Goal: Task Accomplishment & Management: Manage account settings

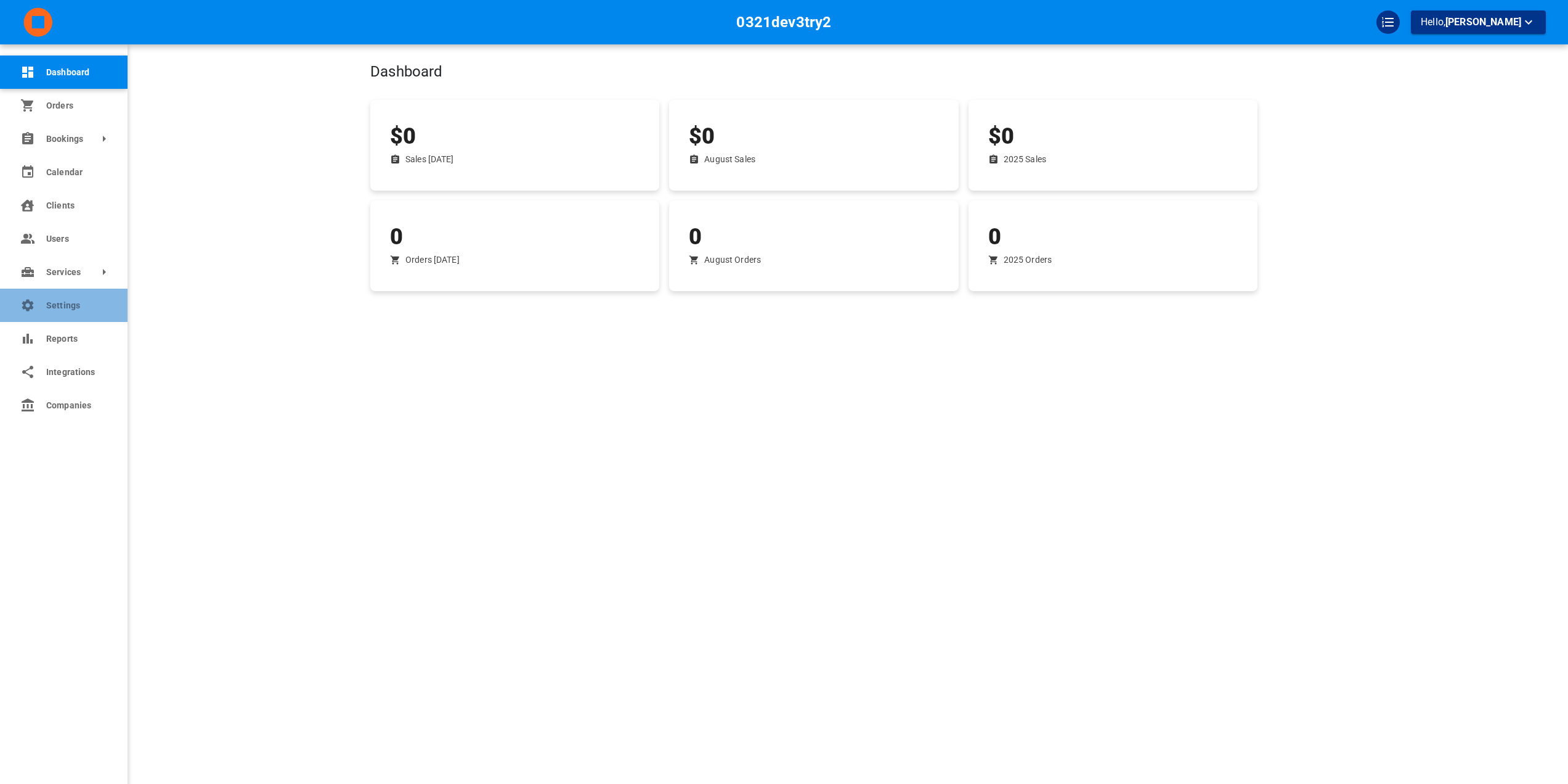
click at [11, 311] on link "Settings" at bounding box center [64, 305] width 128 height 33
click at [33, 318] on link "Settings" at bounding box center [64, 305] width 128 height 33
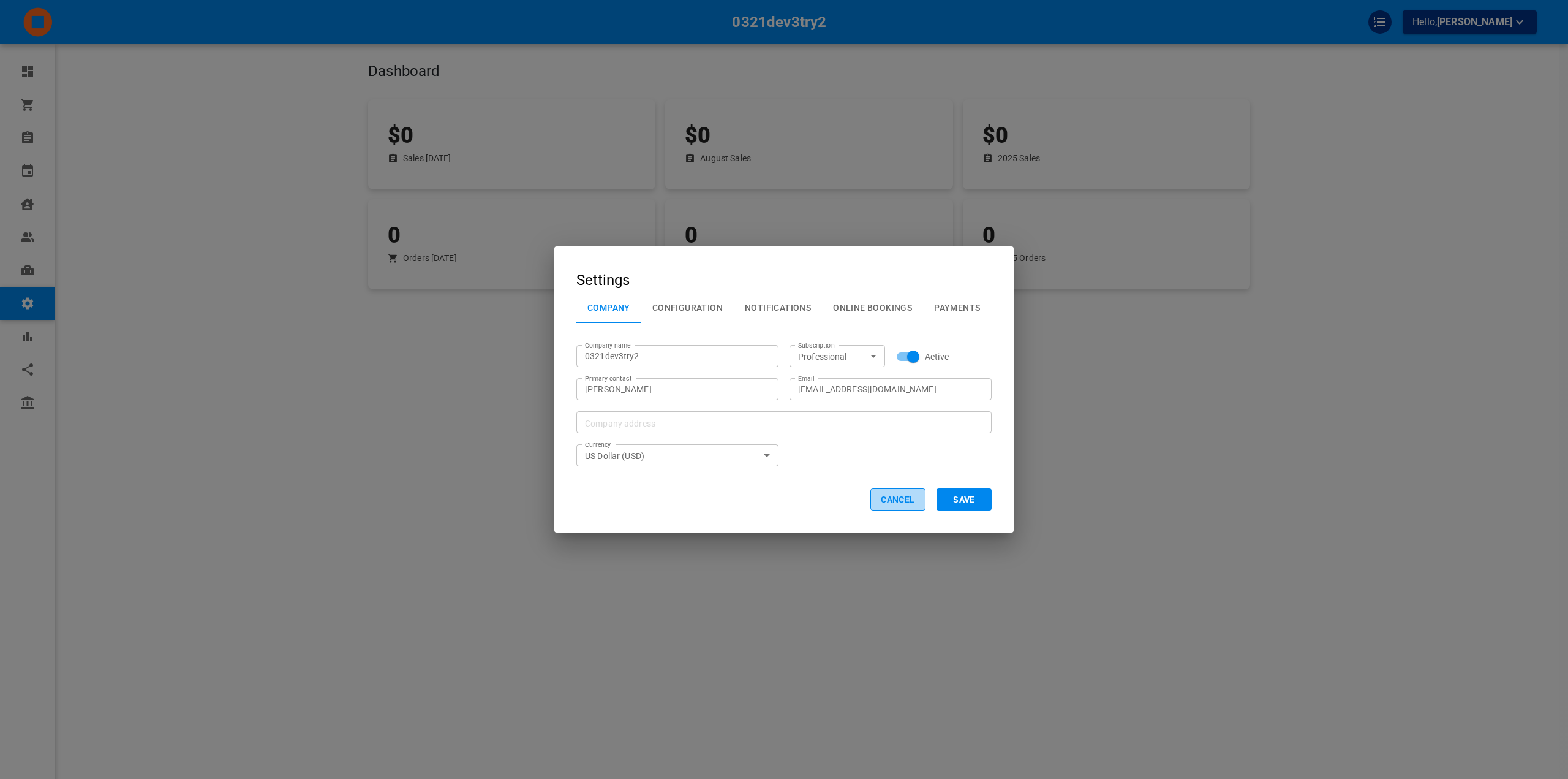
click at [897, 504] on button "Cancel" at bounding box center [898, 499] width 55 height 22
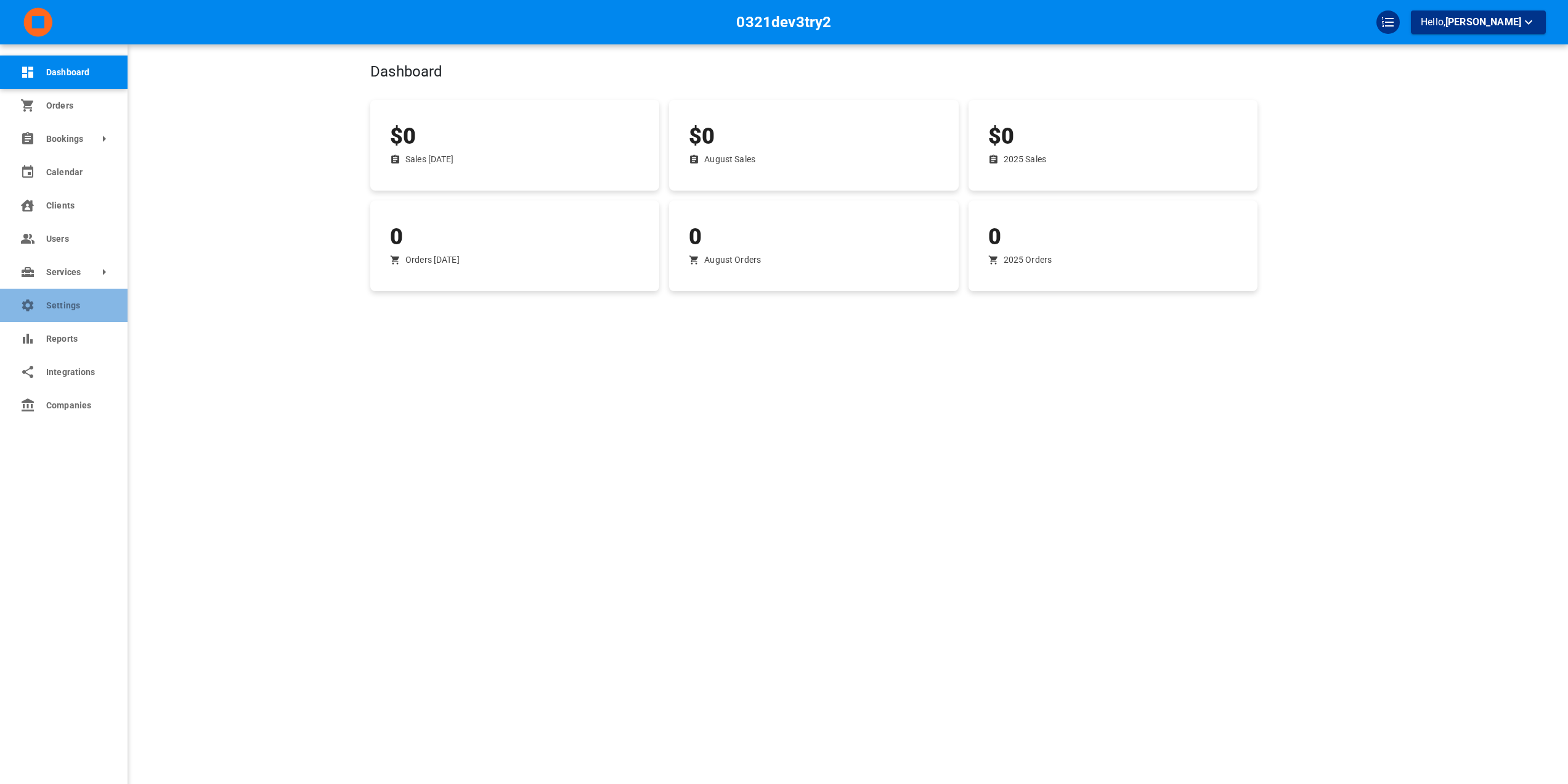
click at [27, 303] on icon at bounding box center [28, 305] width 15 height 15
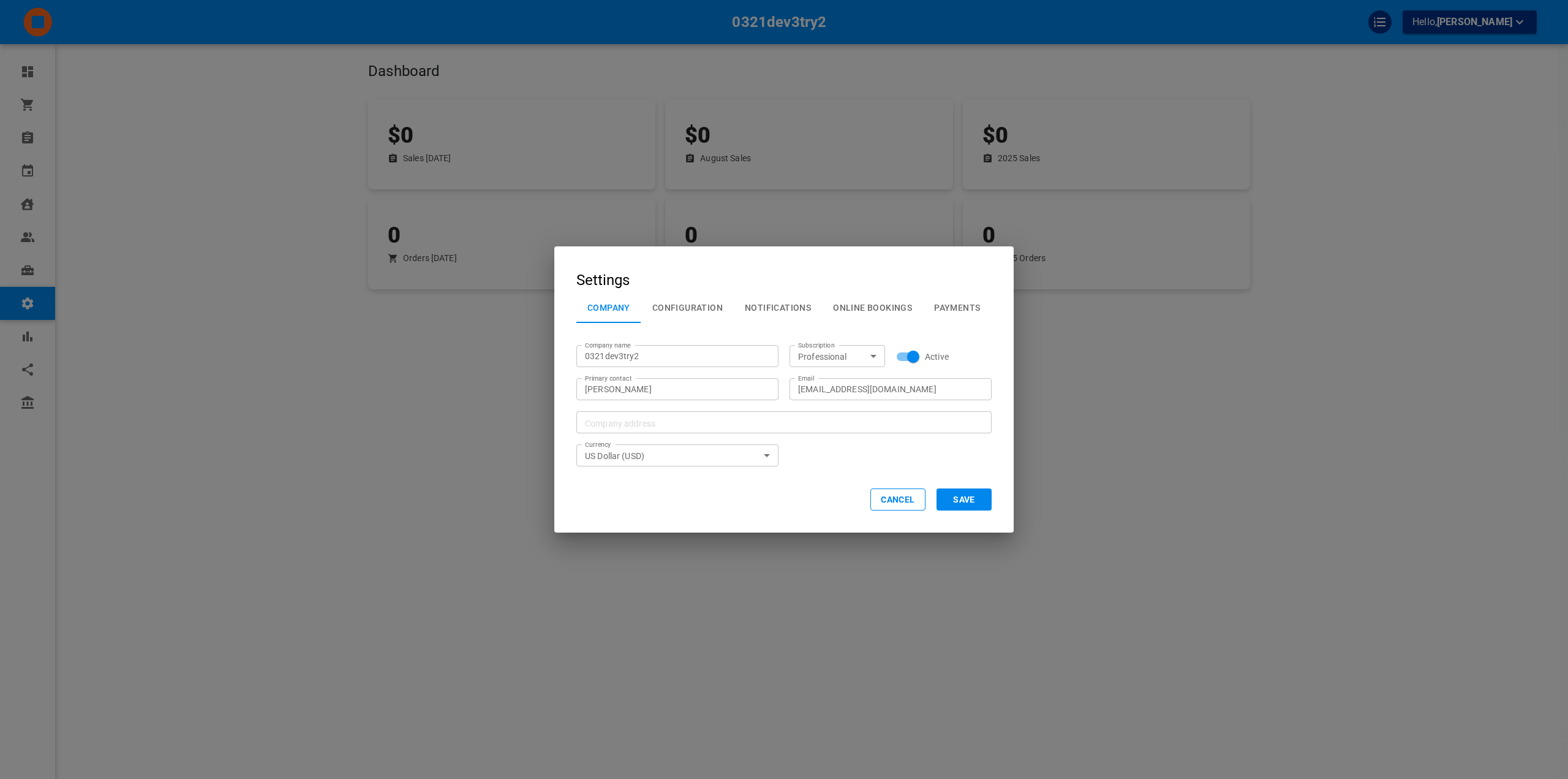
click at [690, 300] on button "Configuration" at bounding box center [687, 307] width 92 height 32
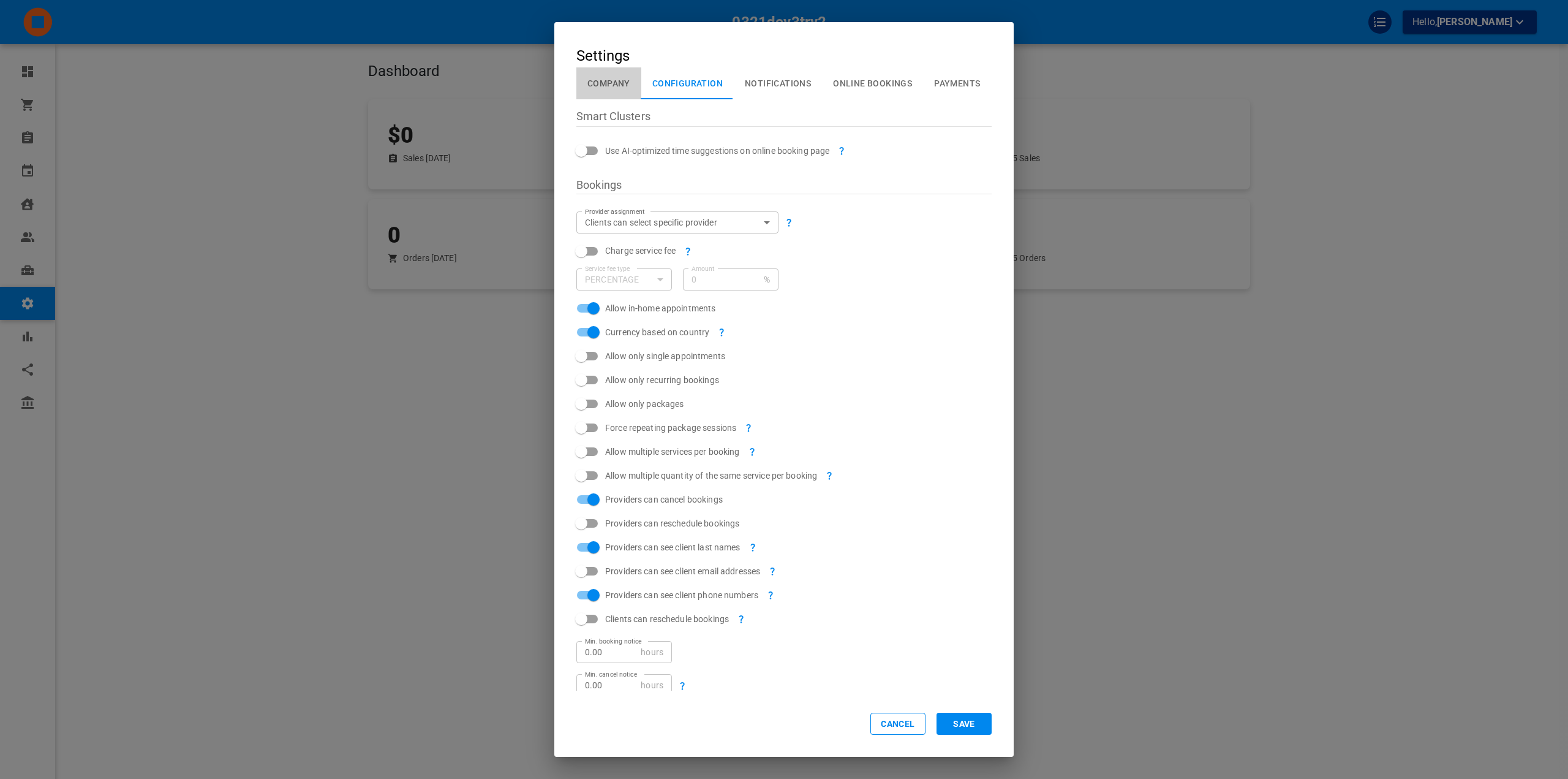
click at [626, 87] on button "Company" at bounding box center [609, 83] width 65 height 32
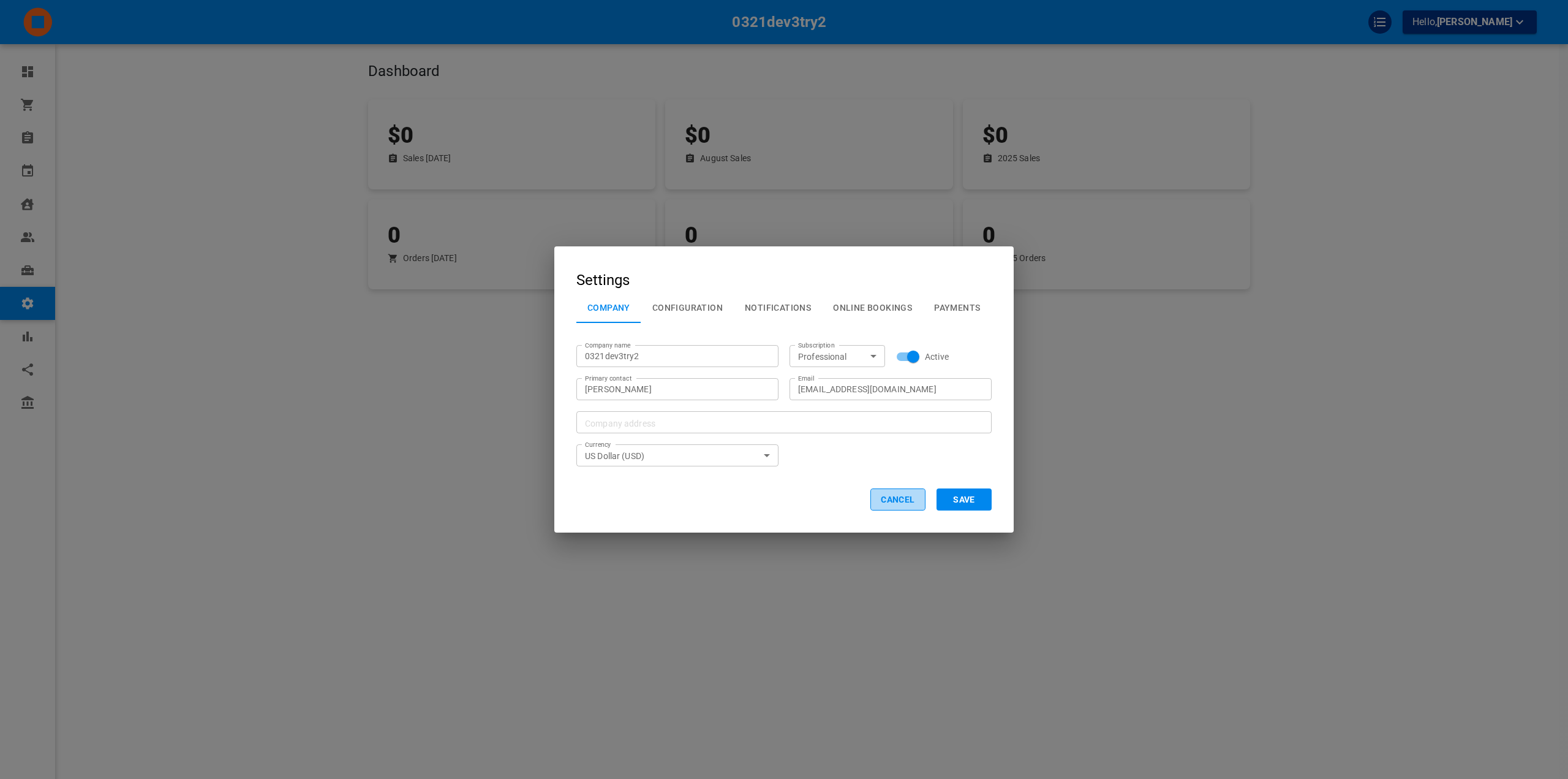
click at [897, 496] on button "Cancel" at bounding box center [898, 499] width 55 height 22
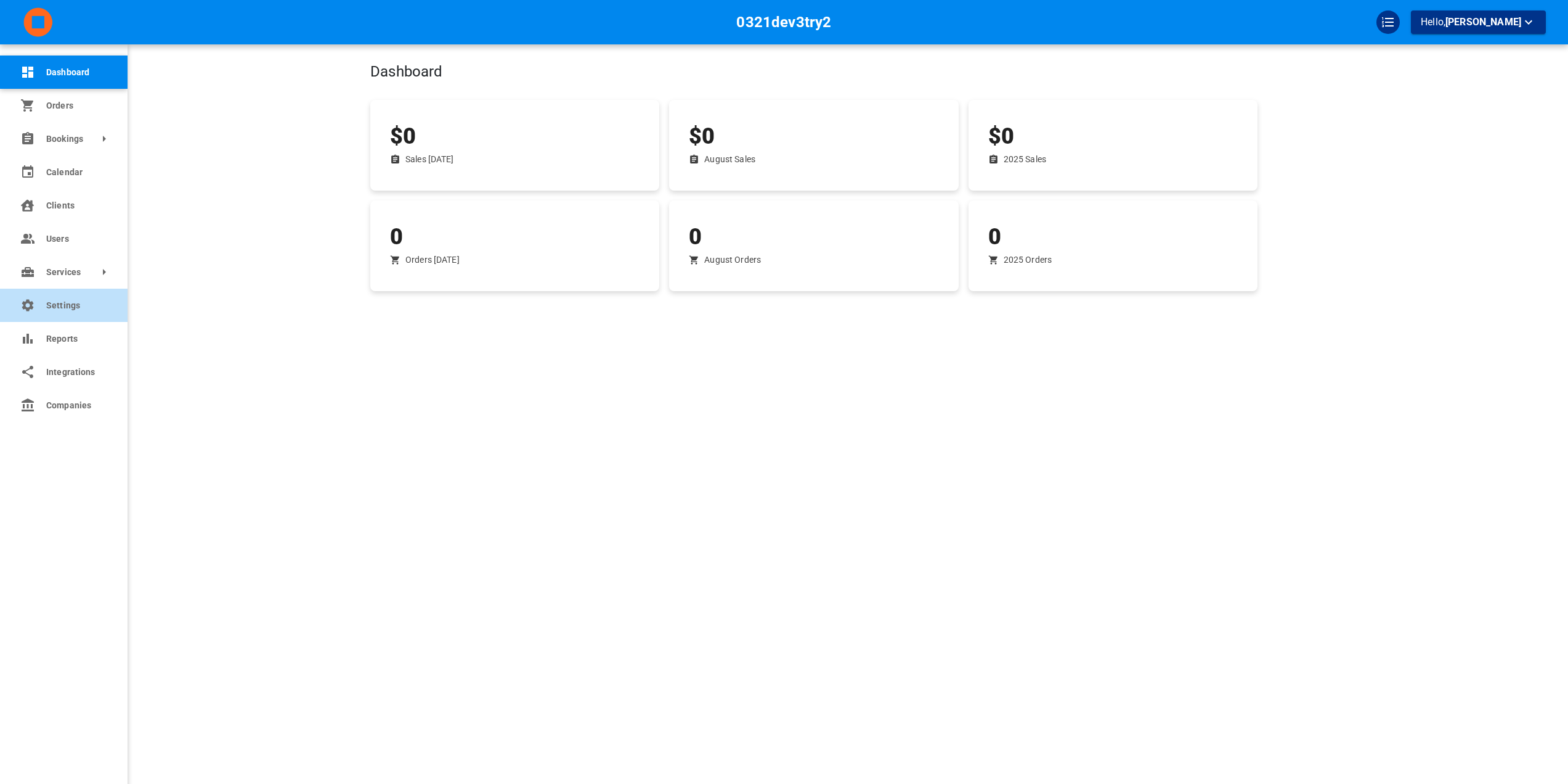
click at [23, 318] on link "Settings" at bounding box center [64, 305] width 128 height 33
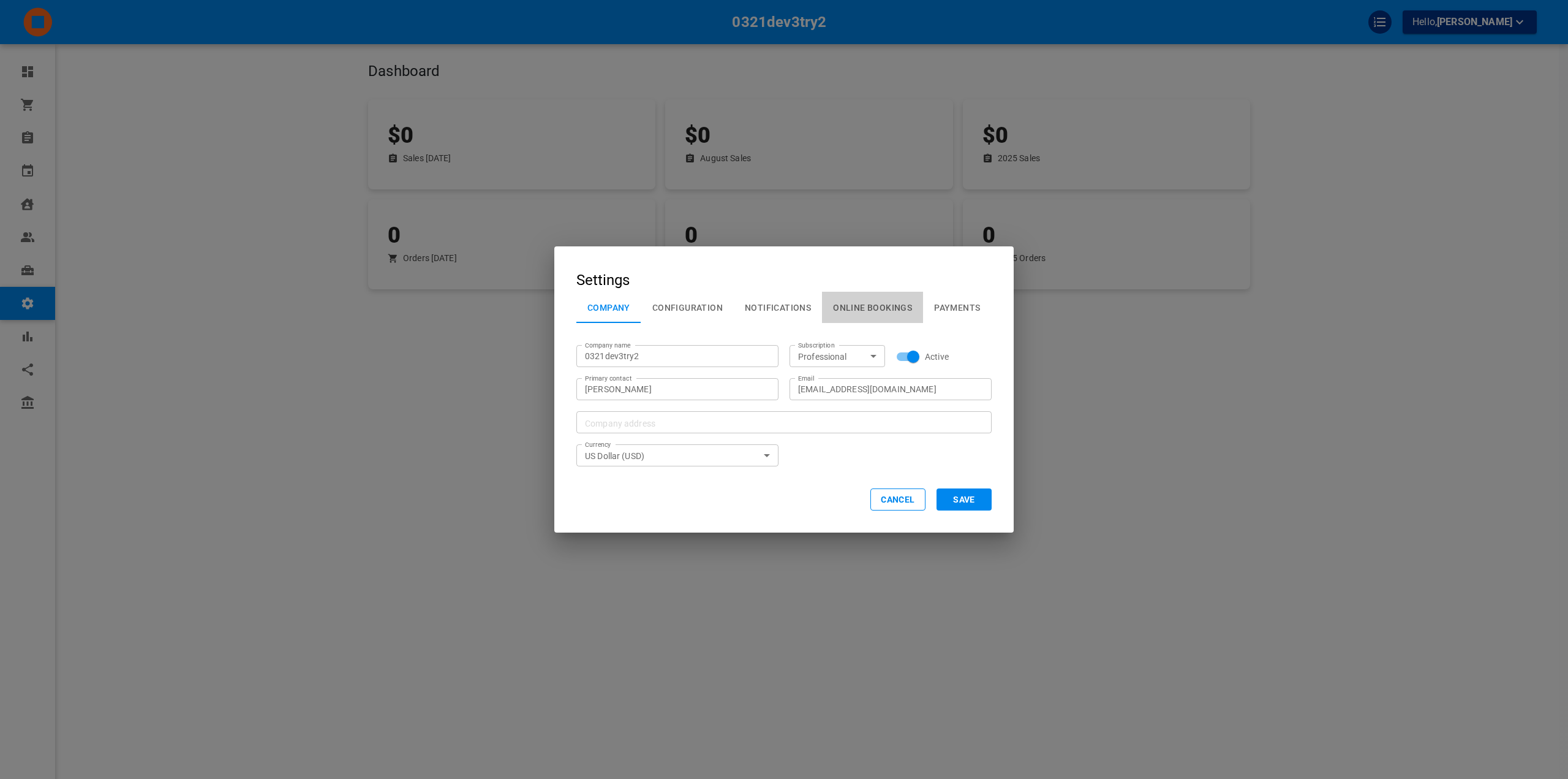
click at [906, 302] on button "Online Bookings" at bounding box center [872, 307] width 101 height 32
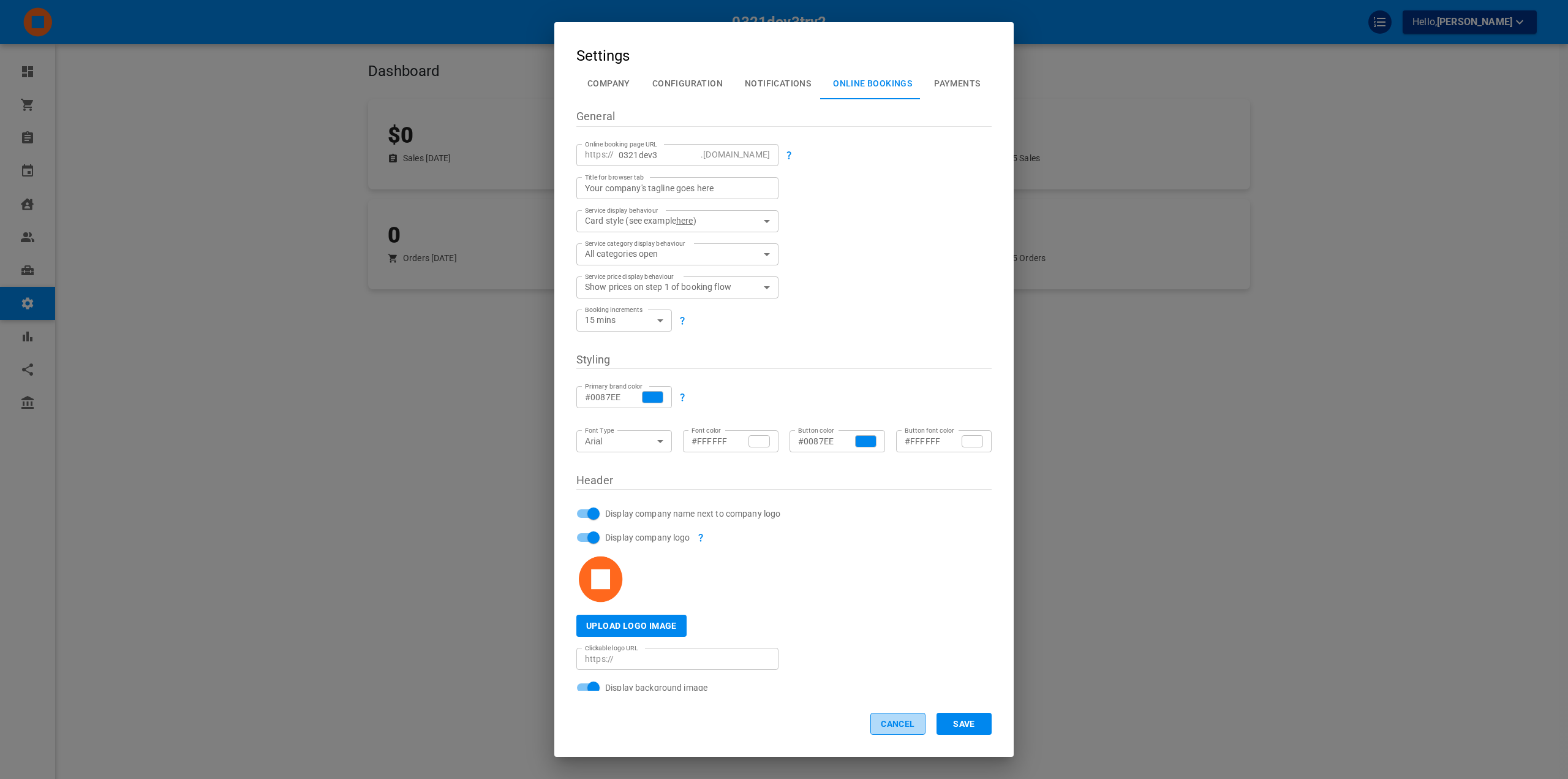
click at [896, 718] on button "Cancel" at bounding box center [898, 723] width 55 height 22
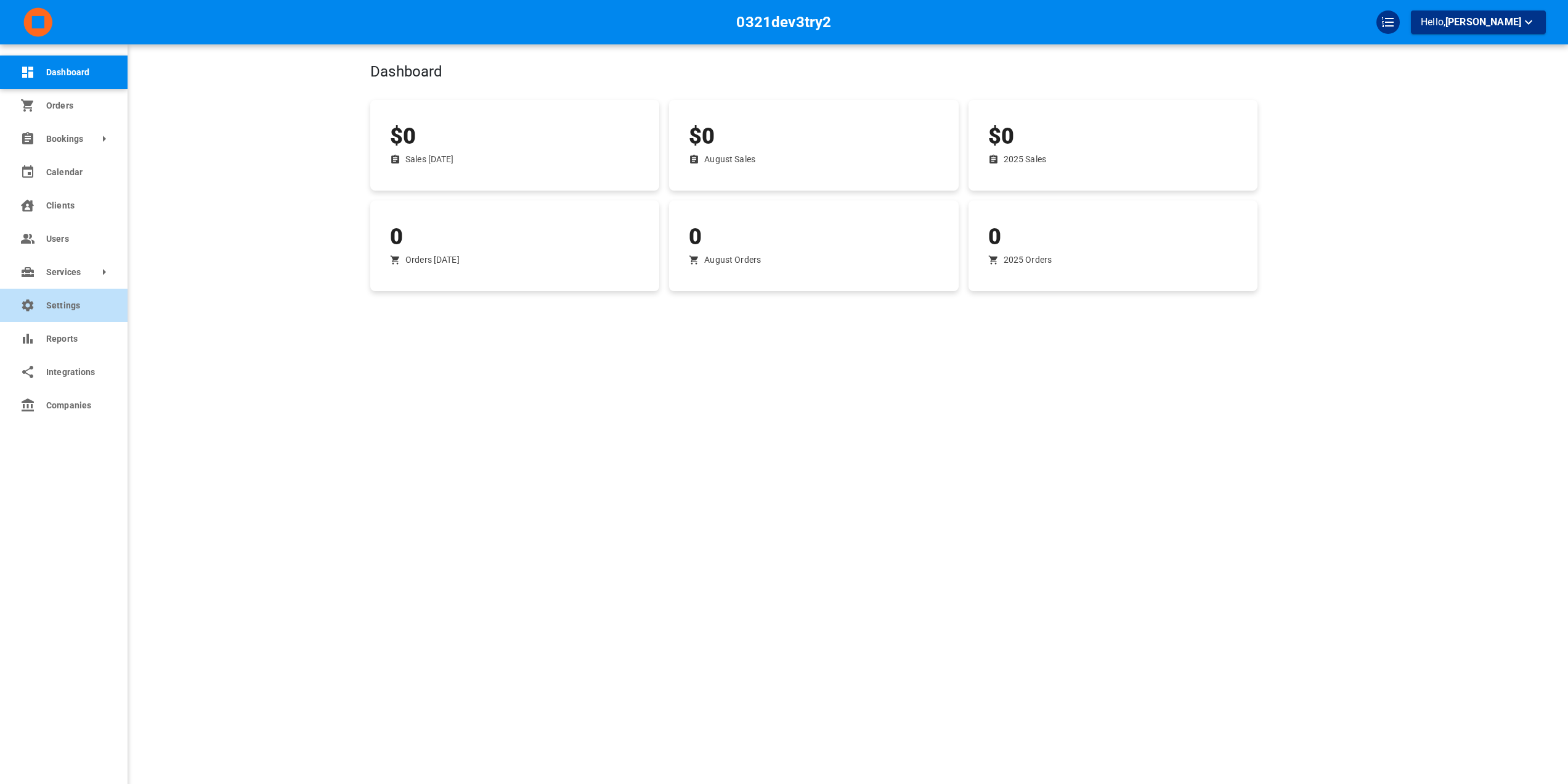
click at [41, 311] on link "Settings" at bounding box center [64, 305] width 128 height 33
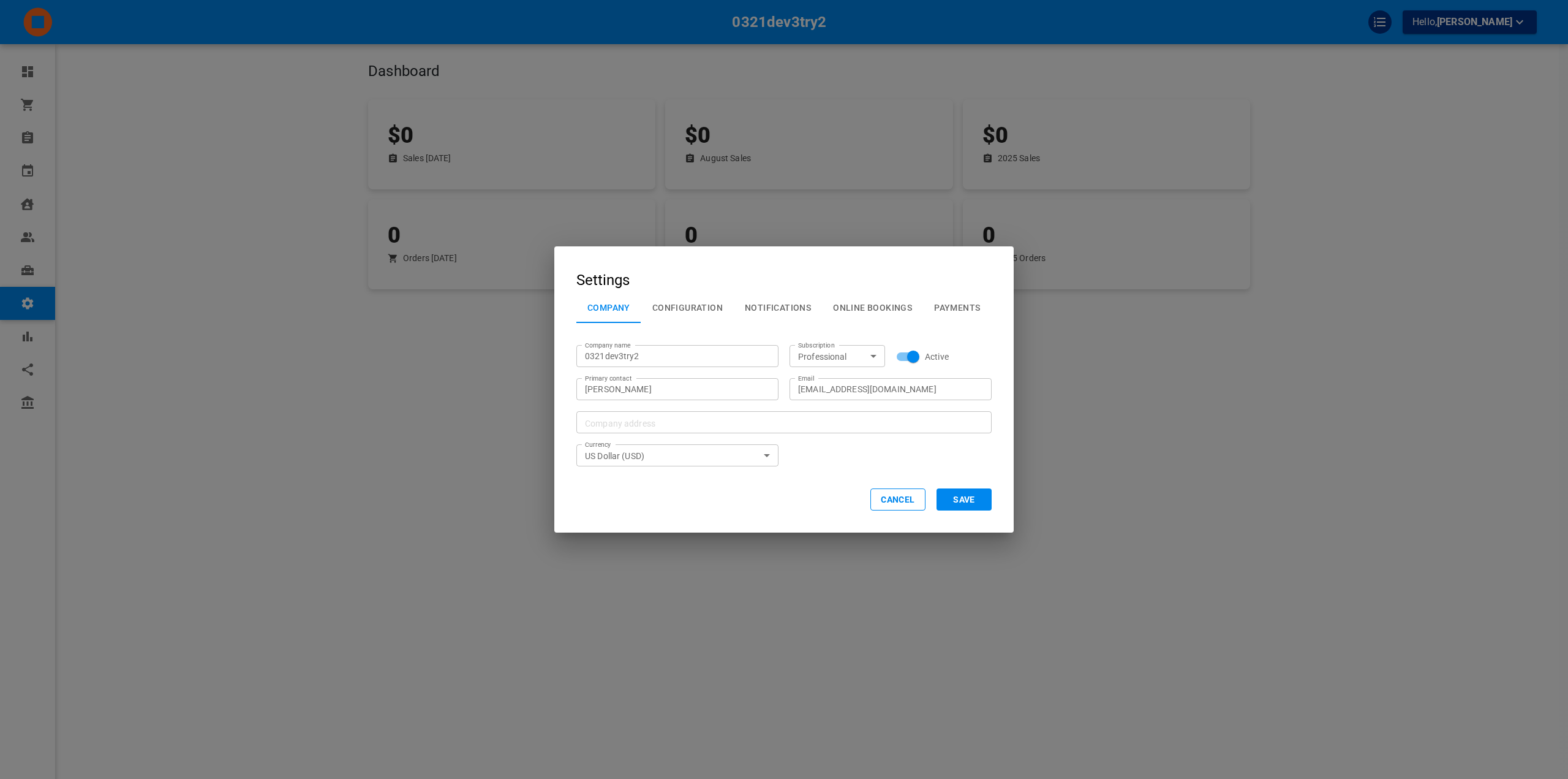
click at [951, 306] on button "Payments" at bounding box center [957, 307] width 68 height 32
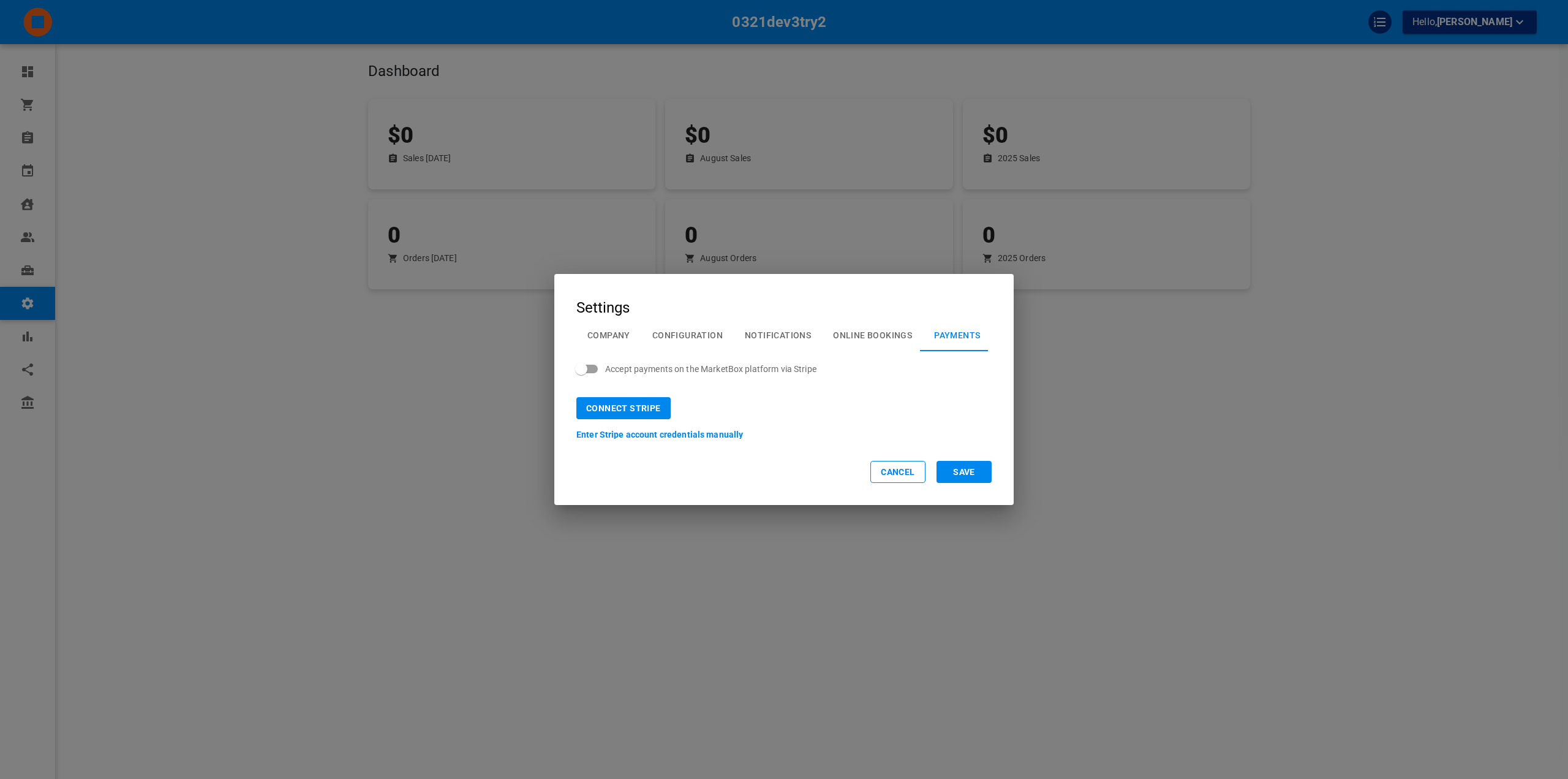
click at [912, 466] on button "Cancel" at bounding box center [898, 471] width 55 height 22
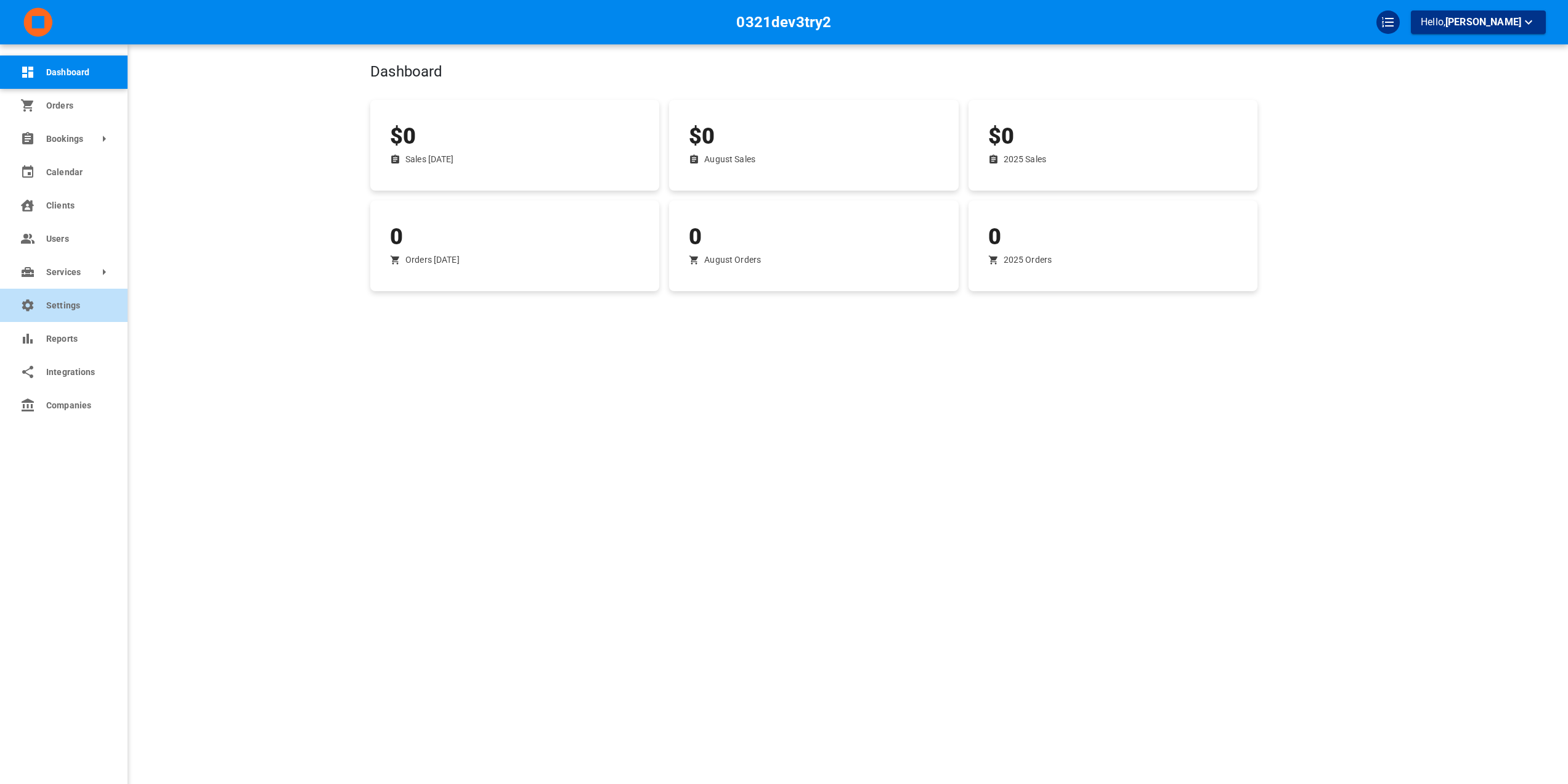
click at [35, 297] on link "Settings" at bounding box center [64, 305] width 128 height 33
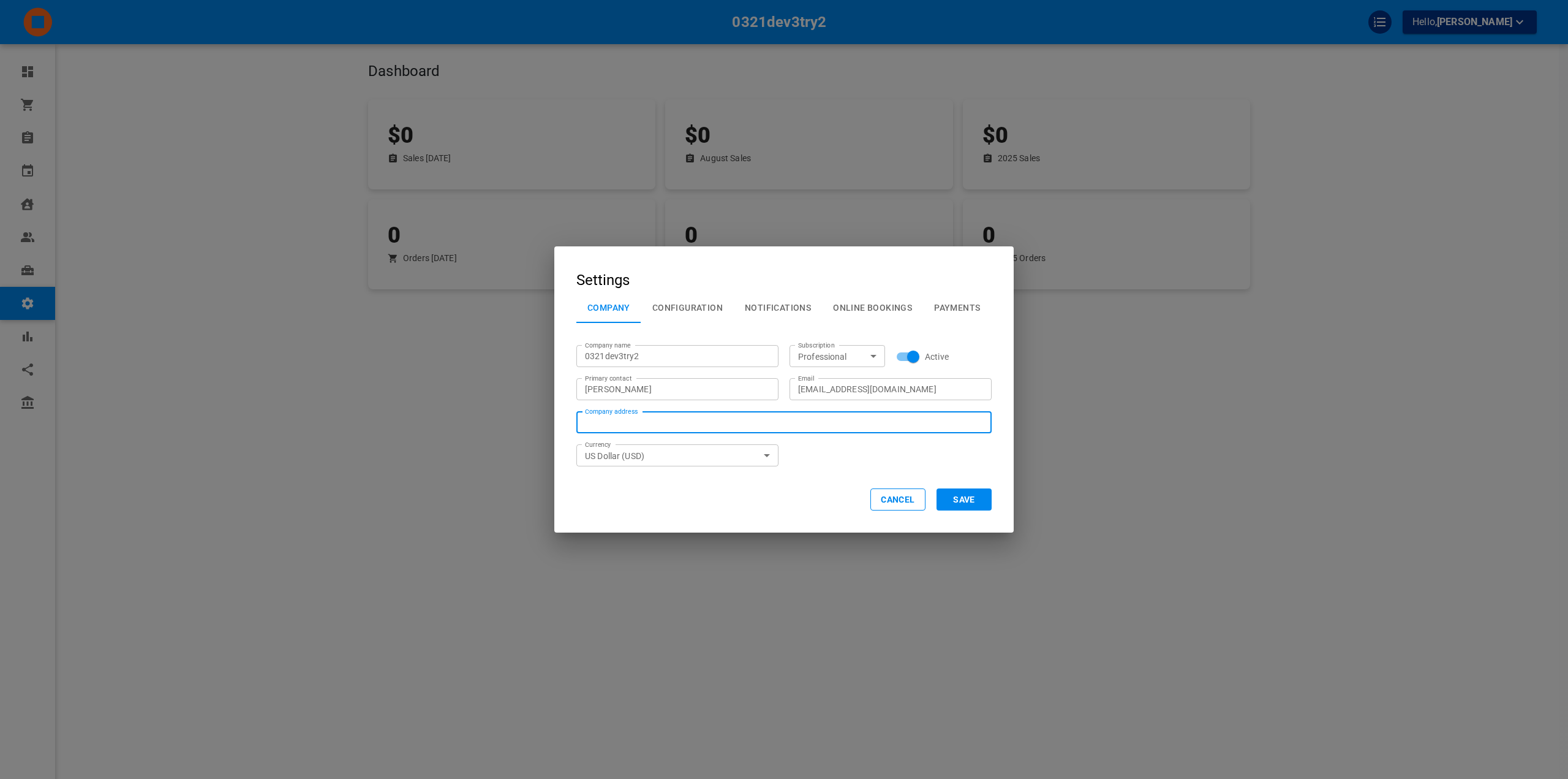
click at [899, 421] on input "Company address Company address" at bounding box center [786, 422] width 410 height 21
click at [837, 463] on div "Company name 0321dev3try2 Company name Subscription Professional Subscription A…" at bounding box center [778, 399] width 427 height 132
click at [678, 303] on button "Configuration" at bounding box center [687, 307] width 92 height 32
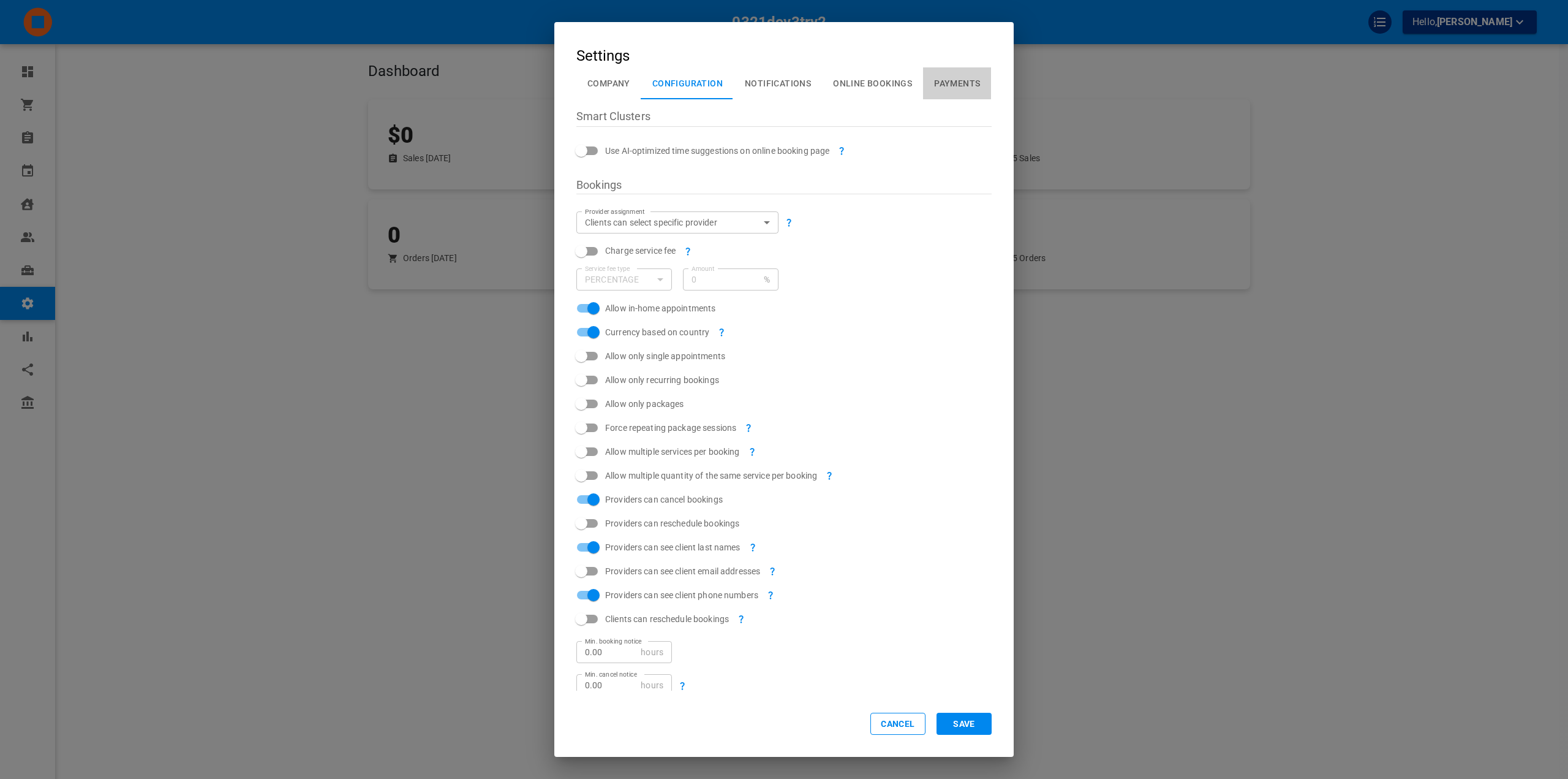
click at [944, 92] on button "Payments" at bounding box center [957, 83] width 68 height 32
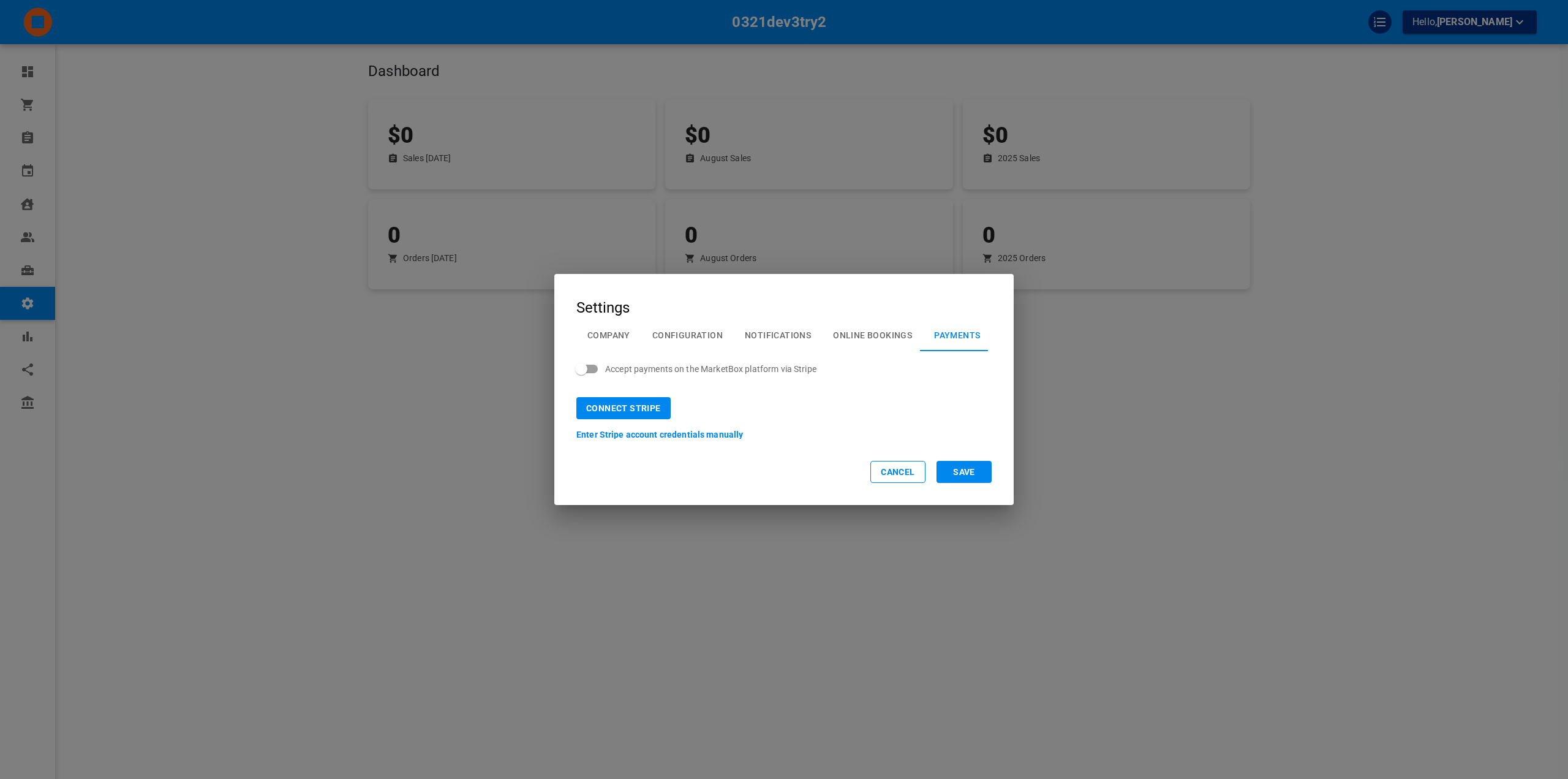
click at [880, 339] on button "Online Bookings" at bounding box center [872, 334] width 101 height 32
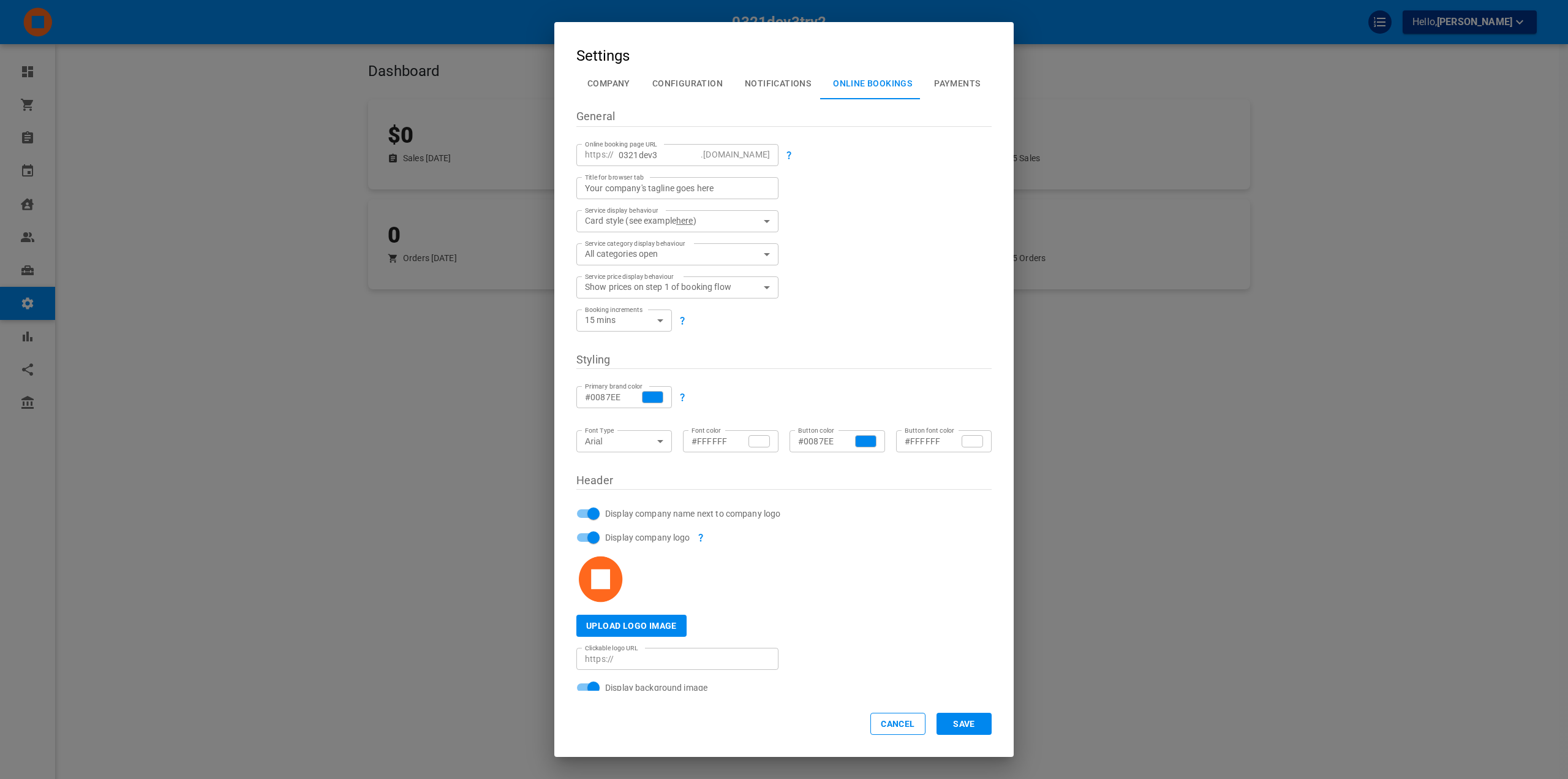
click at [643, 618] on span "Upload logo image" at bounding box center [631, 625] width 110 height 22
click at [0, 0] on input "Upload logo image" at bounding box center [0, 0] width 0 height 0
click at [897, 726] on button "Cancel" at bounding box center [898, 723] width 55 height 22
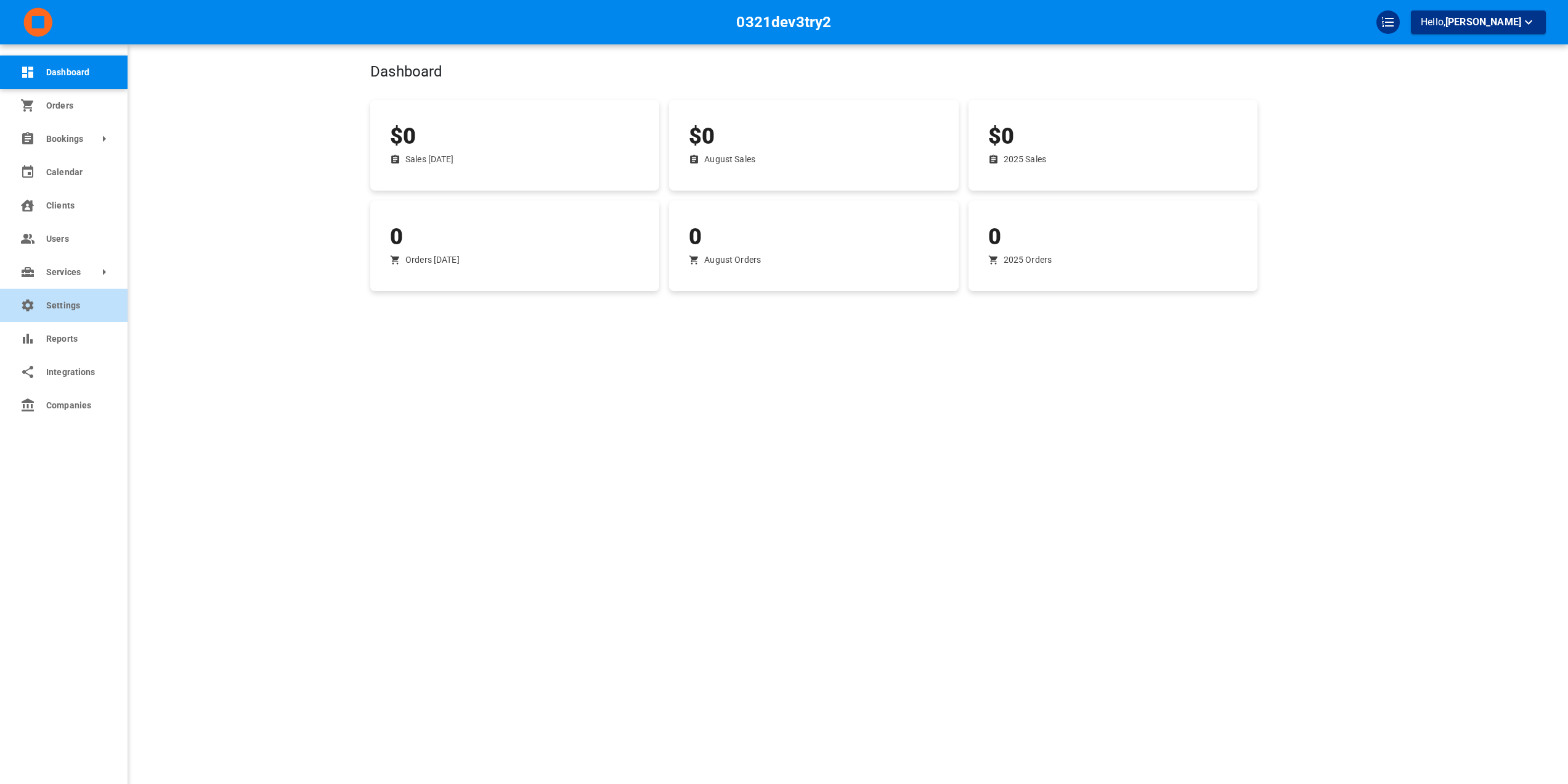
click at [58, 310] on span "Settings" at bounding box center [77, 306] width 63 height 13
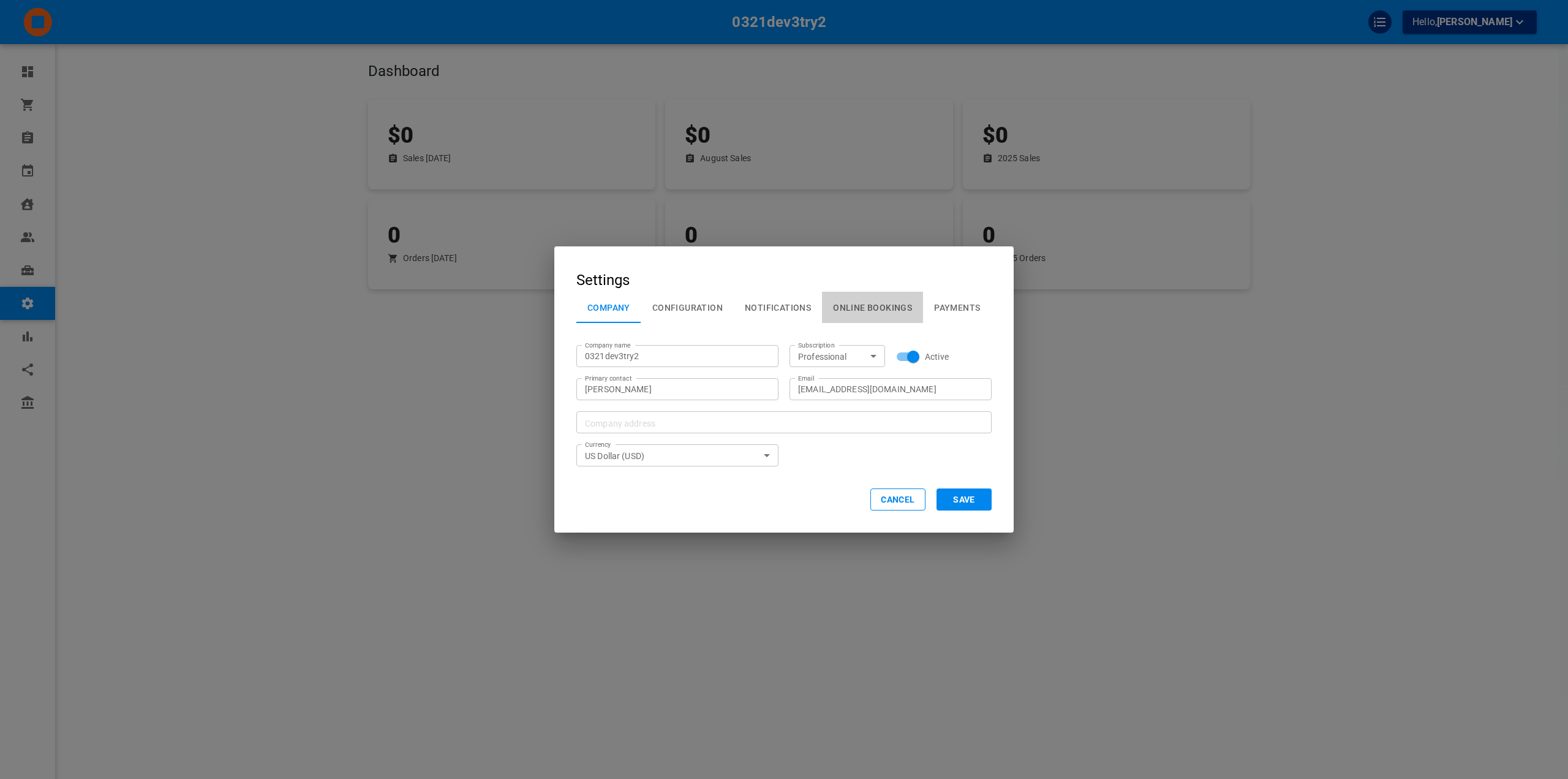
click at [870, 300] on button "Online Bookings" at bounding box center [872, 307] width 101 height 32
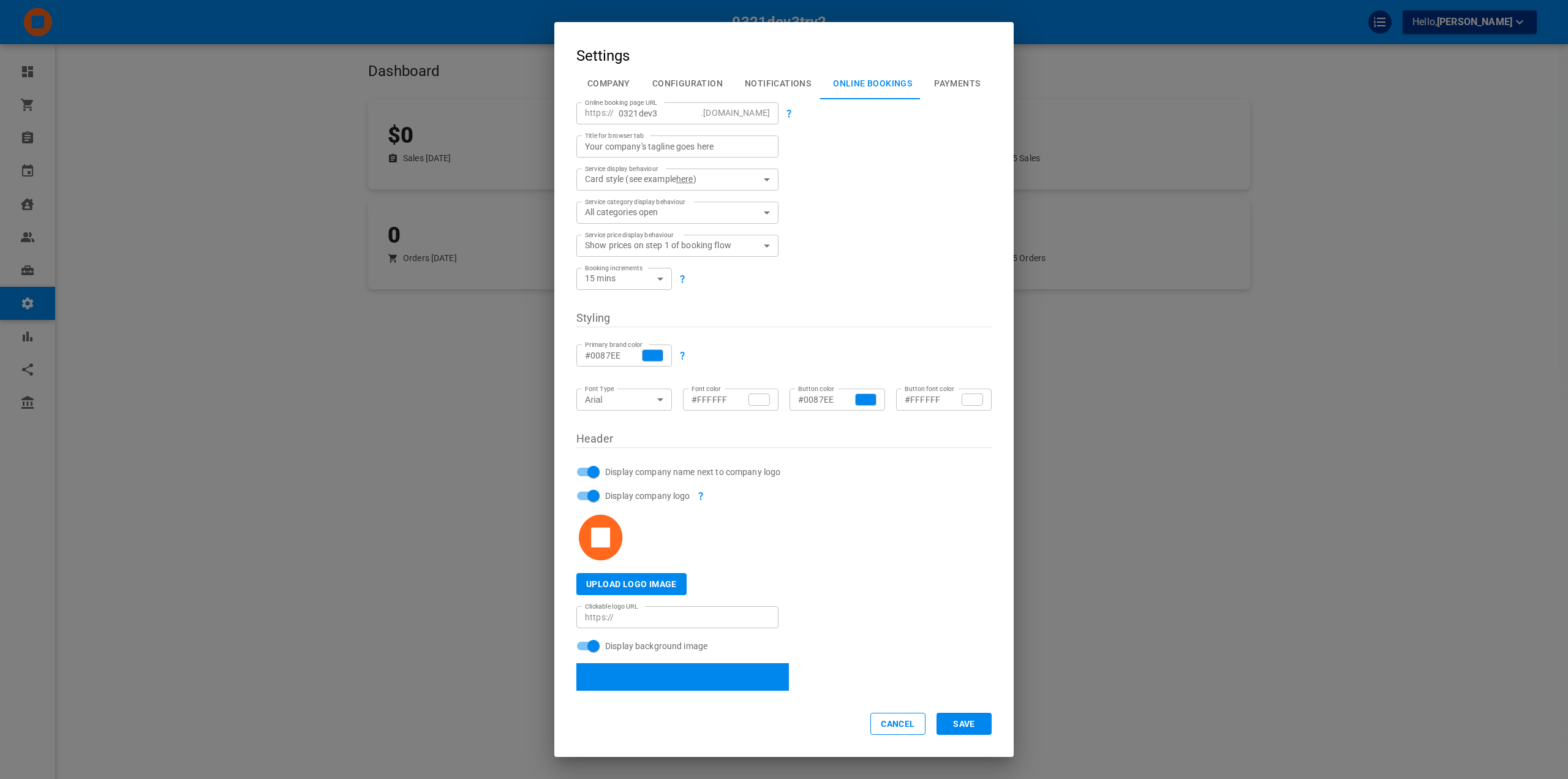
scroll to position [122, 0]
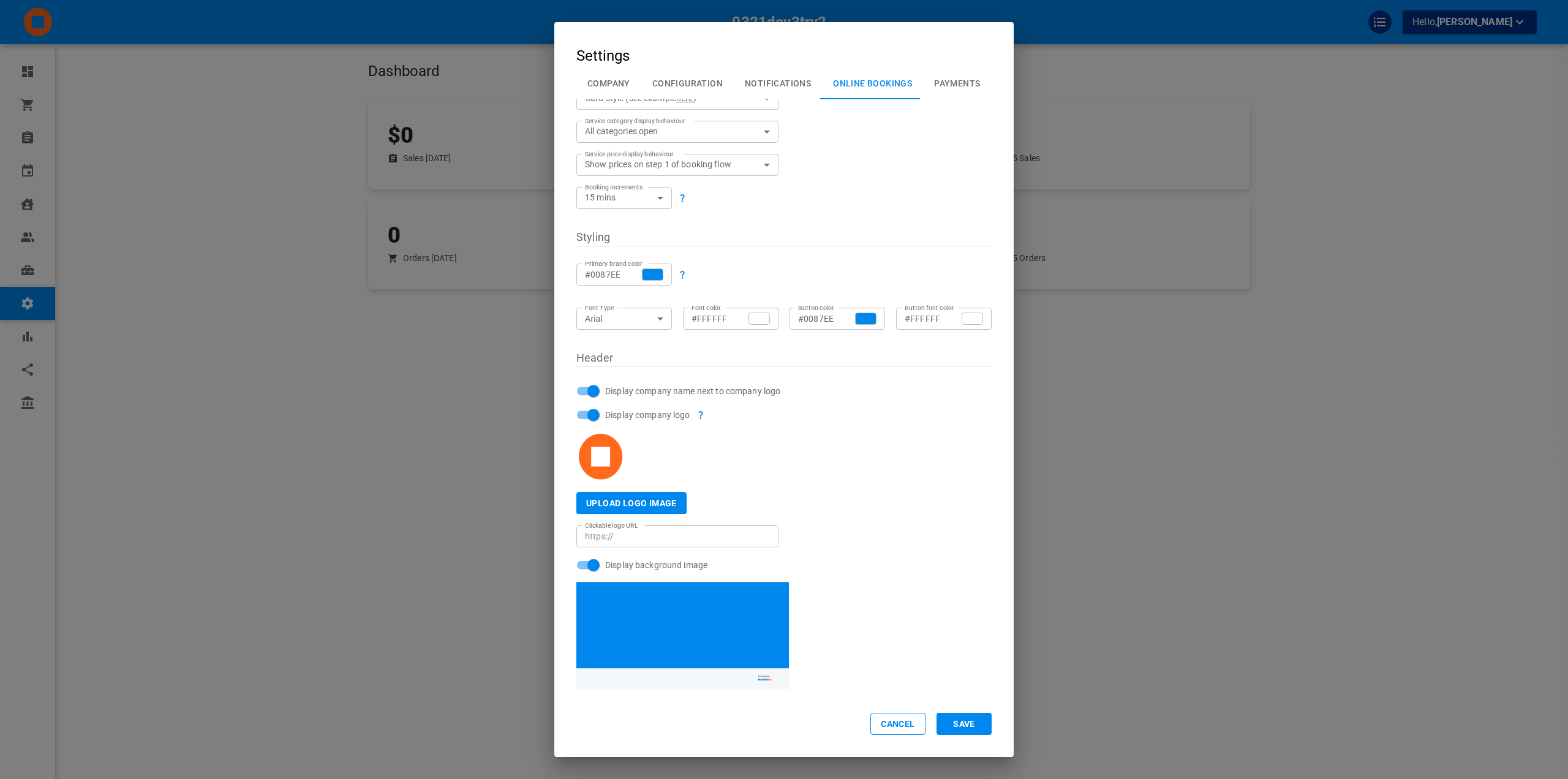
click at [625, 500] on span "Upload logo image" at bounding box center [631, 502] width 110 height 22
click at [0, 0] on input "Upload logo image" at bounding box center [0, 0] width 0 height 0
click at [926, 471] on div at bounding box center [778, 451] width 427 height 60
click at [1182, 381] on div "Settings Company Configuration Notifications Online Bookings Payments General O…" at bounding box center [784, 390] width 1568 height 779
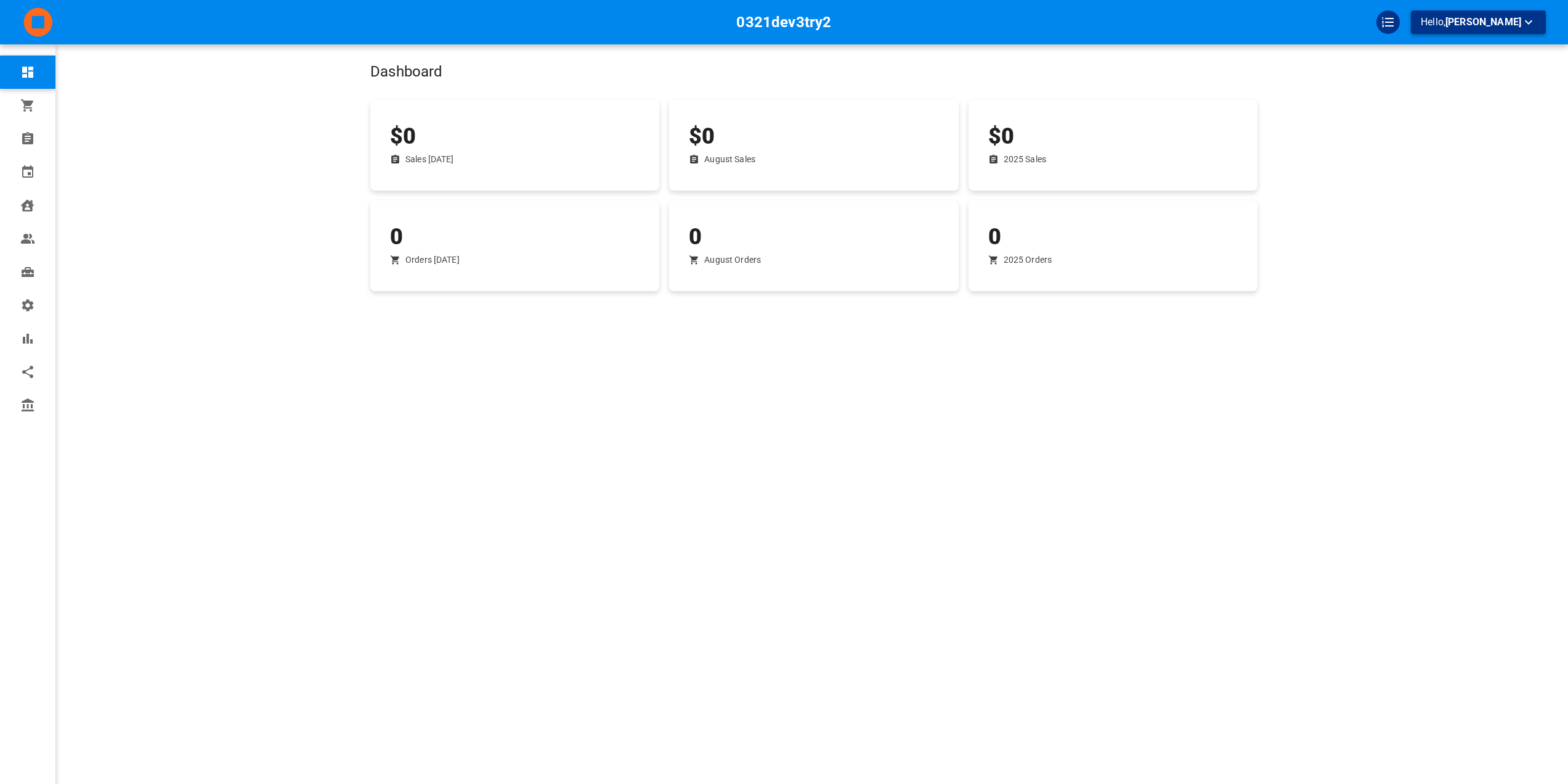
click at [1447, 20] on p "Hello, [PERSON_NAME]" at bounding box center [1478, 22] width 115 height 15
click at [1465, 86] on li "Help Center" at bounding box center [1495, 94] width 123 height 22
click at [1396, 20] on icon "QuickStart Guide" at bounding box center [1388, 22] width 15 height 15
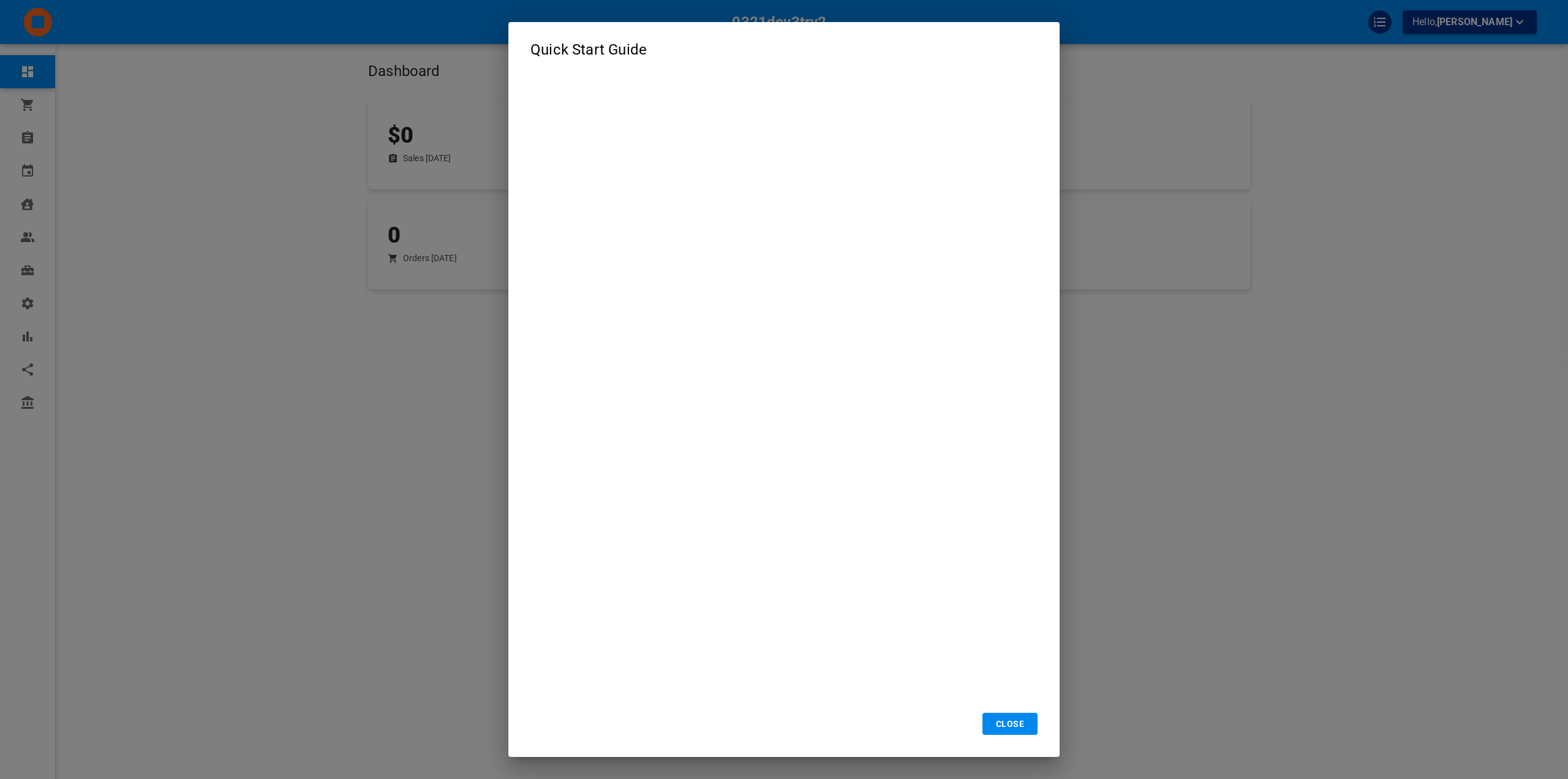
click at [1039, 72] on h2 "Quick Start Guide" at bounding box center [784, 49] width 551 height 55
click at [1381, 44] on div "Quick Start Guide CLOSE" at bounding box center [784, 390] width 1568 height 779
